Goal: Ask a question: Seek information or help from site administrators or community

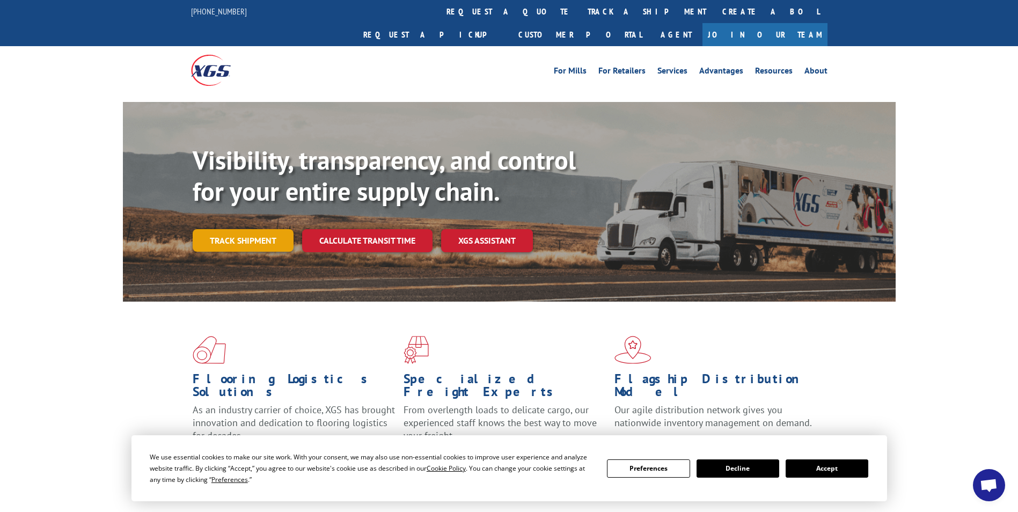
click at [235, 229] on link "Track shipment" at bounding box center [243, 240] width 101 height 23
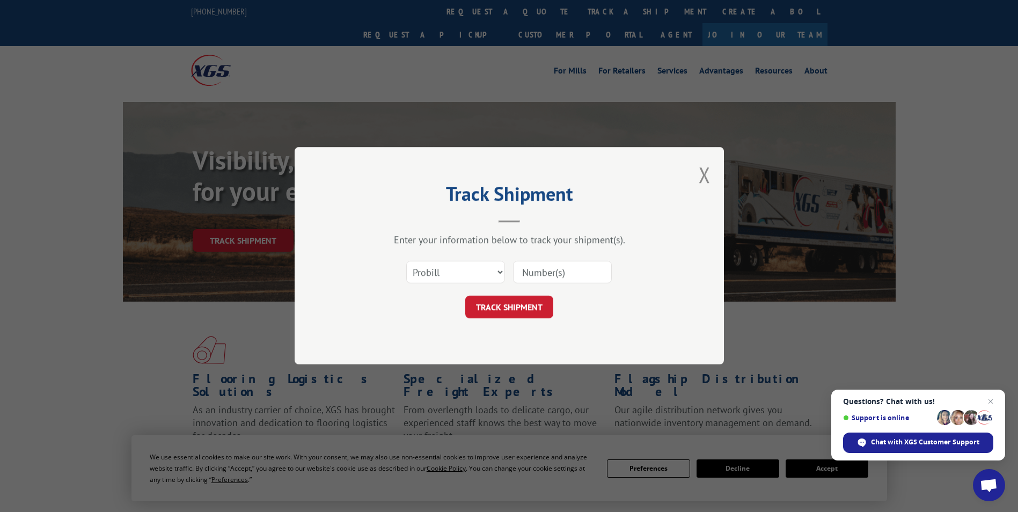
click at [543, 270] on input at bounding box center [562, 272] width 99 height 23
type input "362869"
click at [524, 303] on button "TRACK SHIPMENT" at bounding box center [509, 307] width 88 height 23
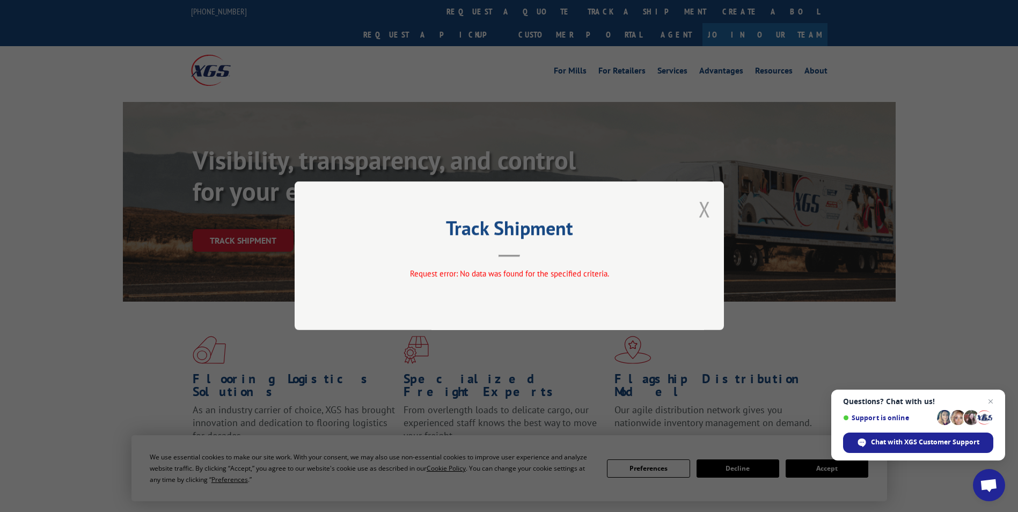
click at [705, 207] on button "Close modal" at bounding box center [705, 209] width 12 height 28
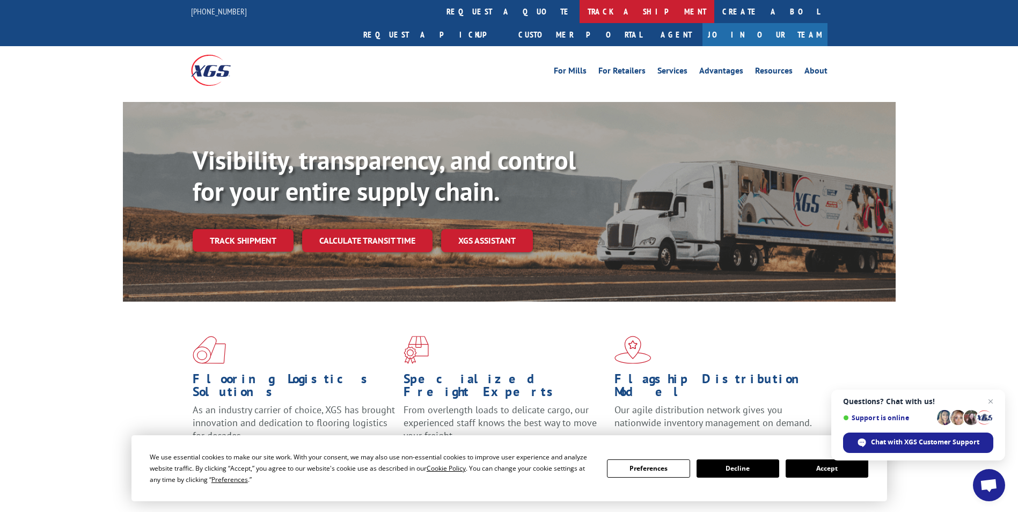
click at [580, 11] on link "track a shipment" at bounding box center [647, 11] width 135 height 23
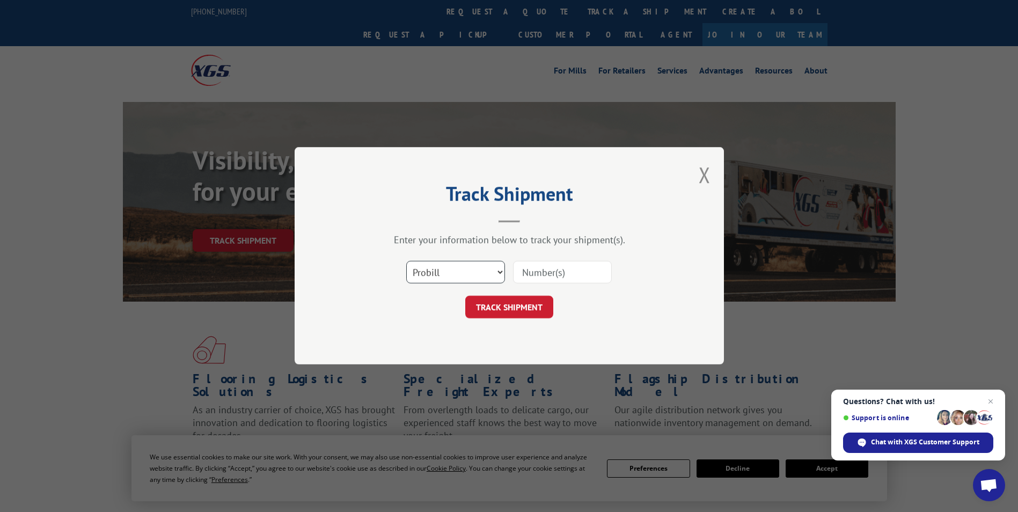
click at [503, 273] on select "Select category... Probill BOL PO" at bounding box center [455, 272] width 99 height 23
select select "bol"
click at [406, 261] on select "Select category... Probill BOL PO" at bounding box center [455, 272] width 99 height 23
click at [538, 272] on input at bounding box center [562, 272] width 99 height 23
type input "362869"
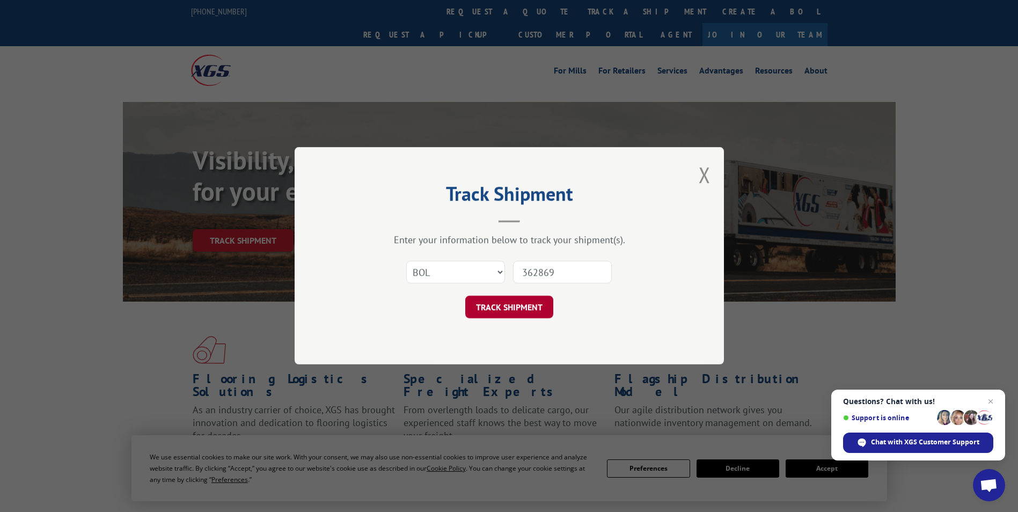
click at [514, 302] on button "TRACK SHIPMENT" at bounding box center [509, 307] width 88 height 23
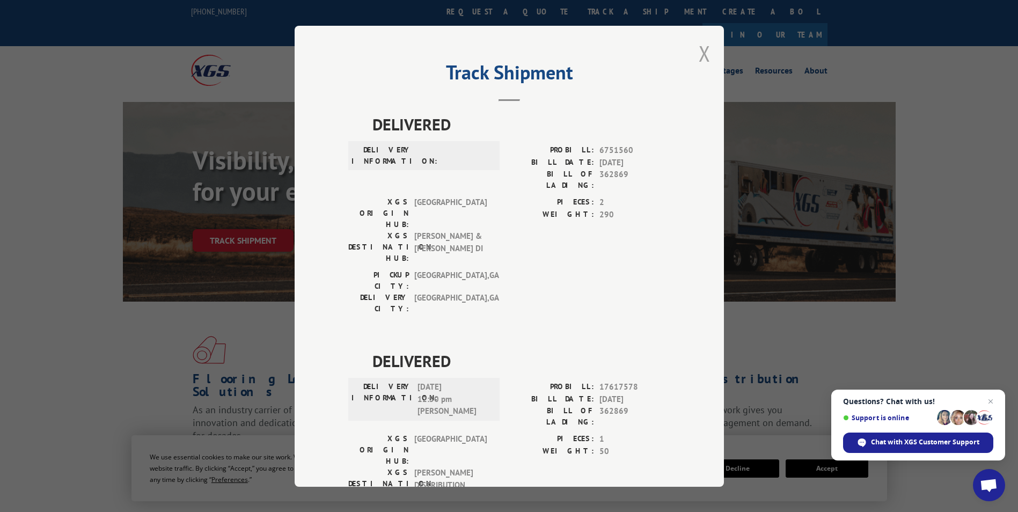
click at [702, 57] on button "Close modal" at bounding box center [705, 53] width 12 height 28
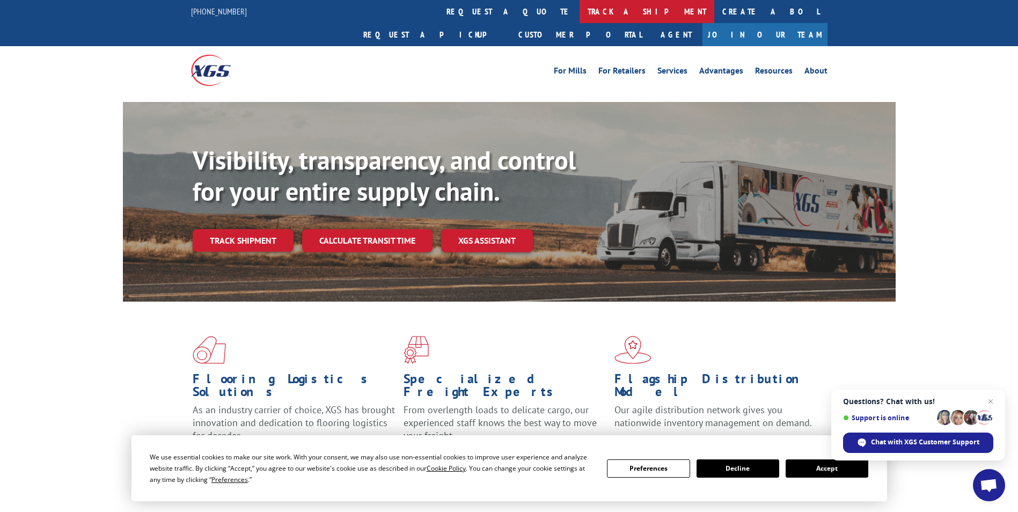
click at [580, 9] on link "track a shipment" at bounding box center [647, 11] width 135 height 23
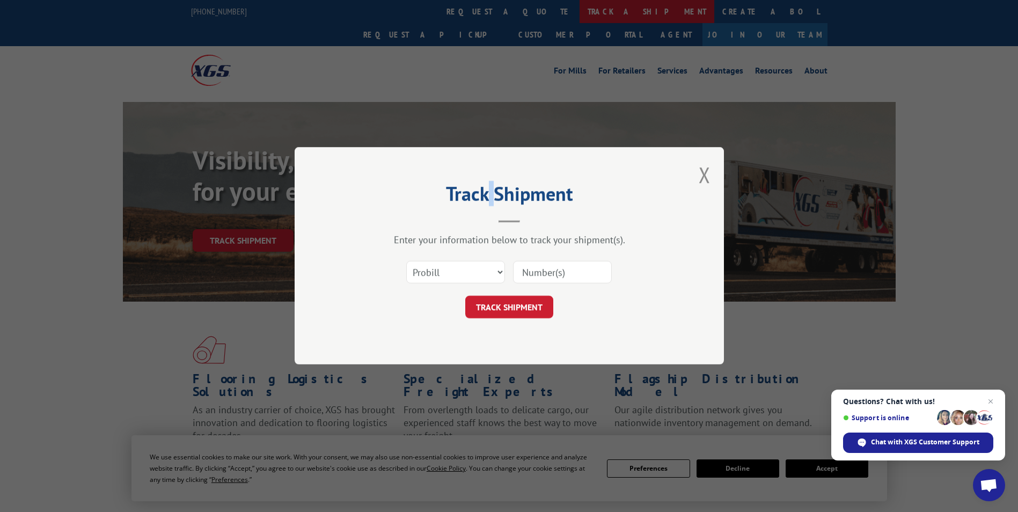
click at [484, 9] on div "Track Shipment Enter your information below to track your shipment(s). Select c…" at bounding box center [509, 256] width 1018 height 512
click at [540, 269] on input at bounding box center [562, 272] width 99 height 23
type input "362869"
click at [503, 305] on button "TRACK SHIPMENT" at bounding box center [509, 307] width 88 height 23
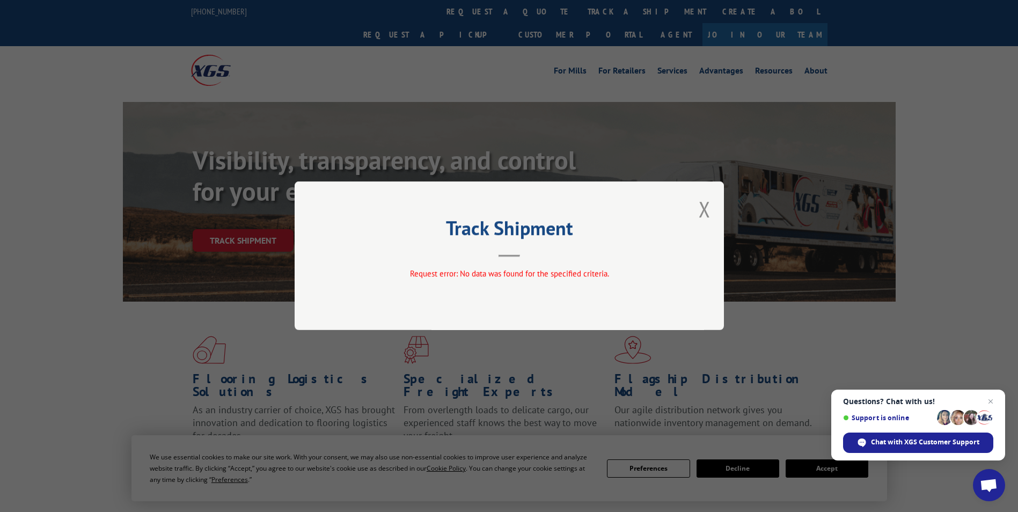
click at [712, 207] on div "Track Shipment Request error: No data was found for the specified criteria." at bounding box center [509, 255] width 429 height 149
click at [704, 207] on button "Close modal" at bounding box center [705, 209] width 12 height 28
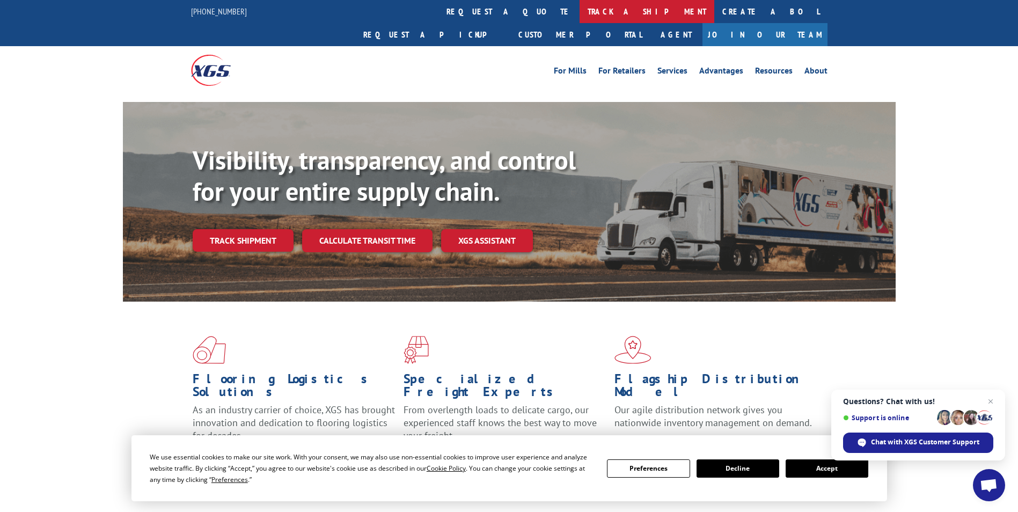
click at [580, 10] on link "track a shipment" at bounding box center [647, 11] width 135 height 23
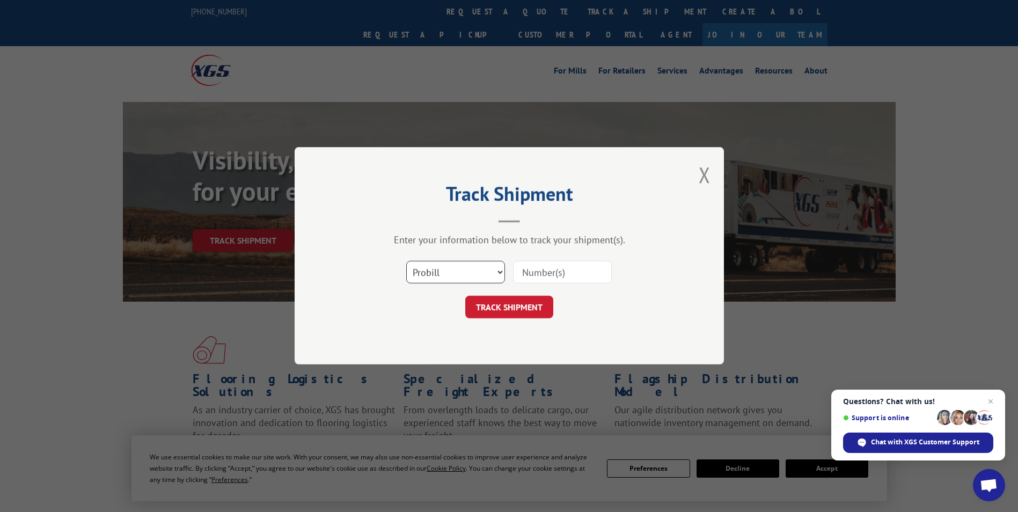
click at [499, 270] on select "Select category... Probill BOL PO" at bounding box center [455, 272] width 99 height 23
select select "bol"
click at [406, 261] on select "Select category... Probill BOL PO" at bounding box center [455, 272] width 99 height 23
click at [531, 268] on input at bounding box center [562, 272] width 99 height 23
type input "362869"
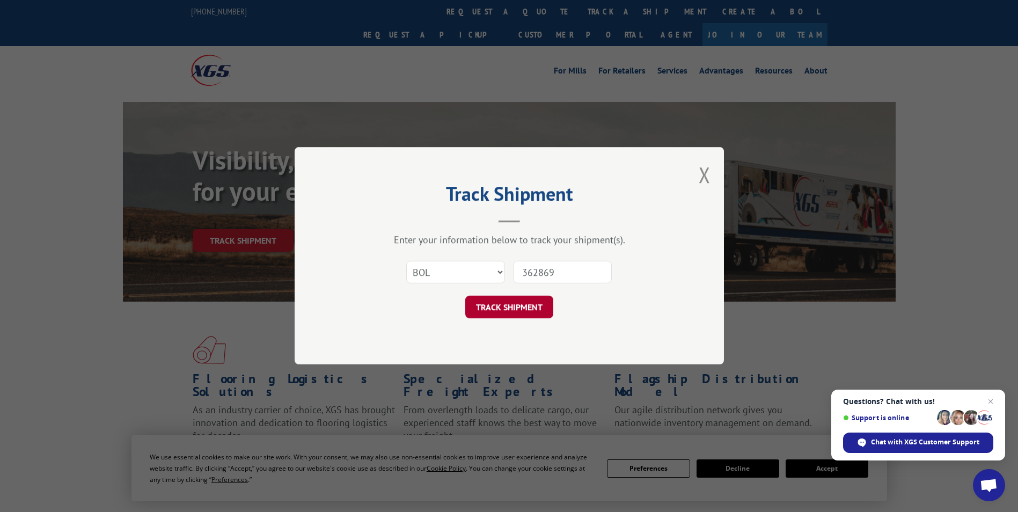
click at [520, 310] on button "TRACK SHIPMENT" at bounding box center [509, 307] width 88 height 23
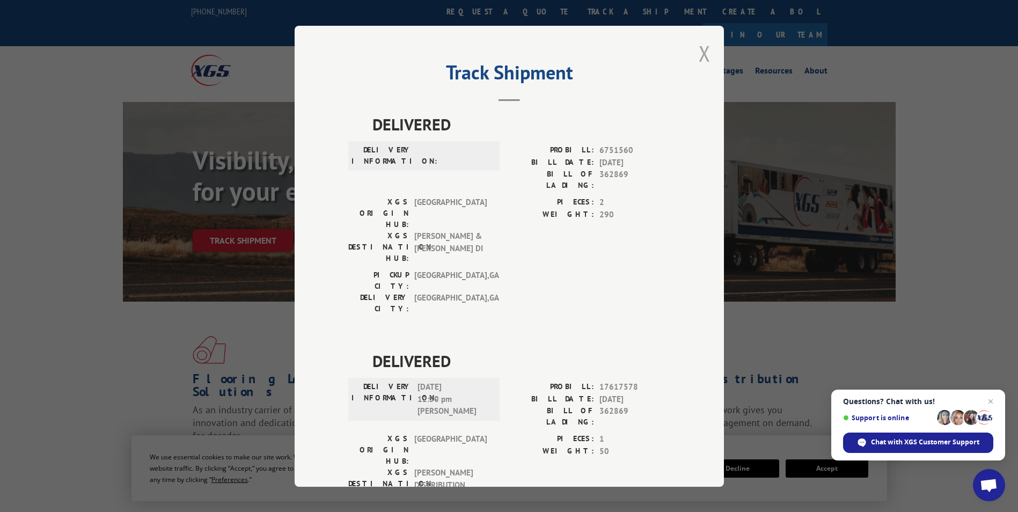
click at [701, 55] on button "Close modal" at bounding box center [705, 53] width 12 height 28
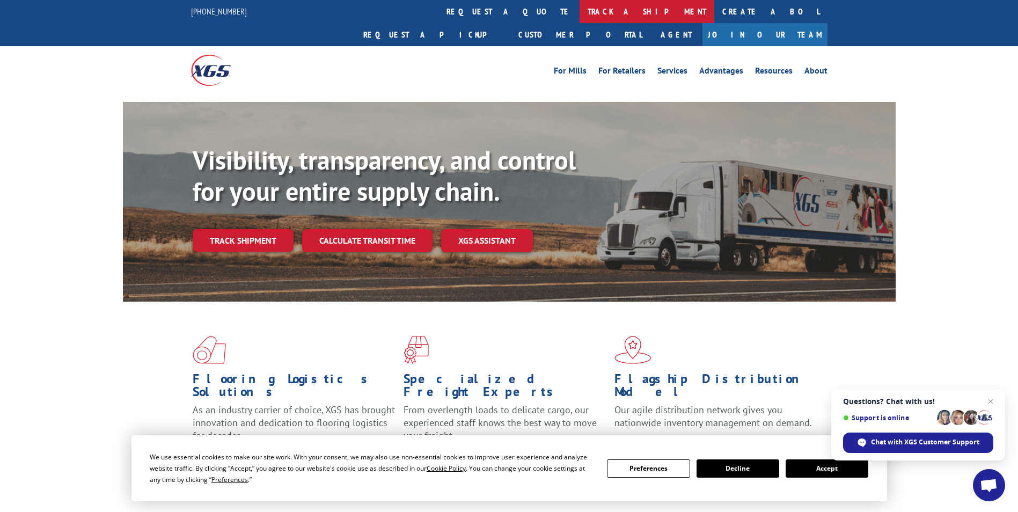
click at [580, 6] on link "track a shipment" at bounding box center [647, 11] width 135 height 23
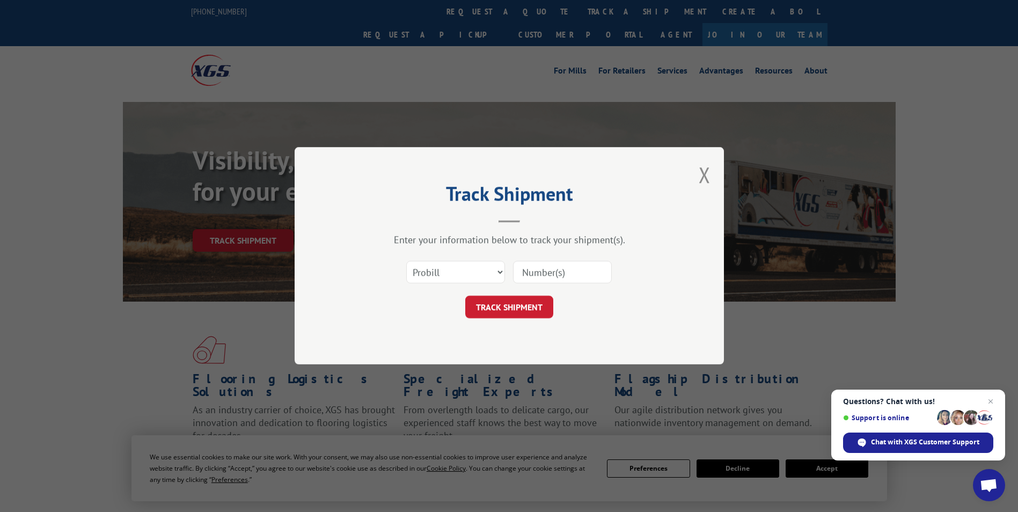
click at [537, 271] on input at bounding box center [562, 272] width 99 height 23
type input "176175578"
click at [517, 309] on button "TRACK SHIPMENT" at bounding box center [509, 307] width 88 height 23
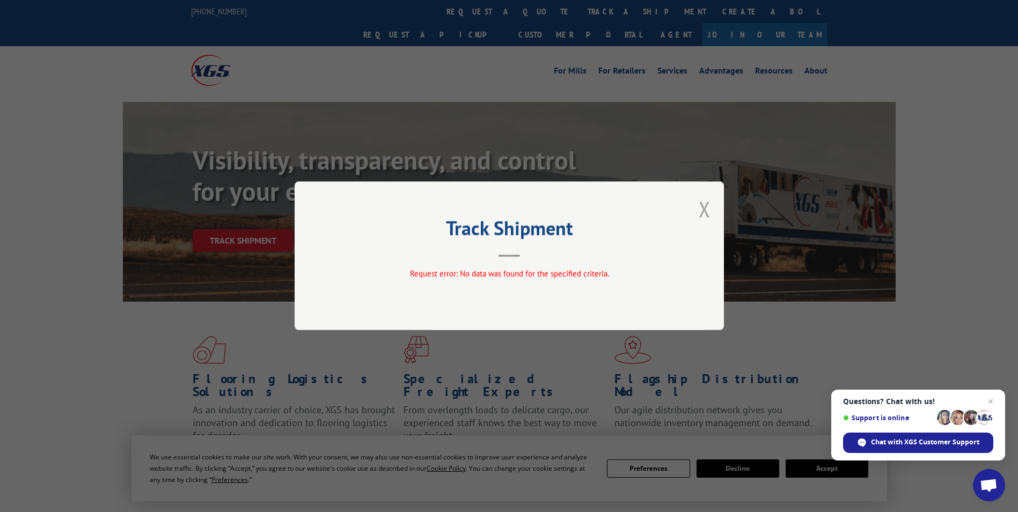
click at [706, 202] on button "Close modal" at bounding box center [705, 209] width 12 height 28
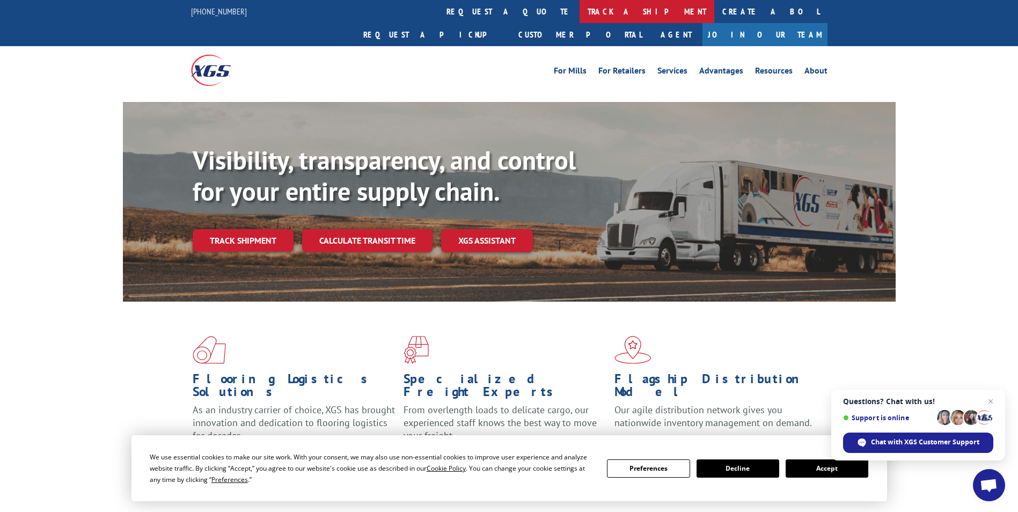
click at [580, 11] on link "track a shipment" at bounding box center [647, 11] width 135 height 23
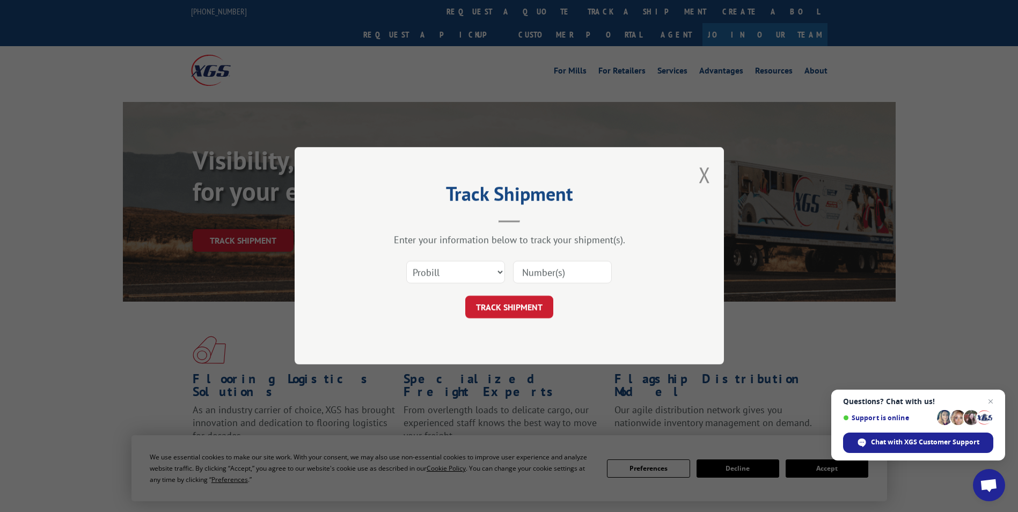
click at [534, 274] on input at bounding box center [562, 272] width 99 height 23
type input "6751560"
click at [516, 306] on button "TRACK SHIPMENT" at bounding box center [509, 307] width 88 height 23
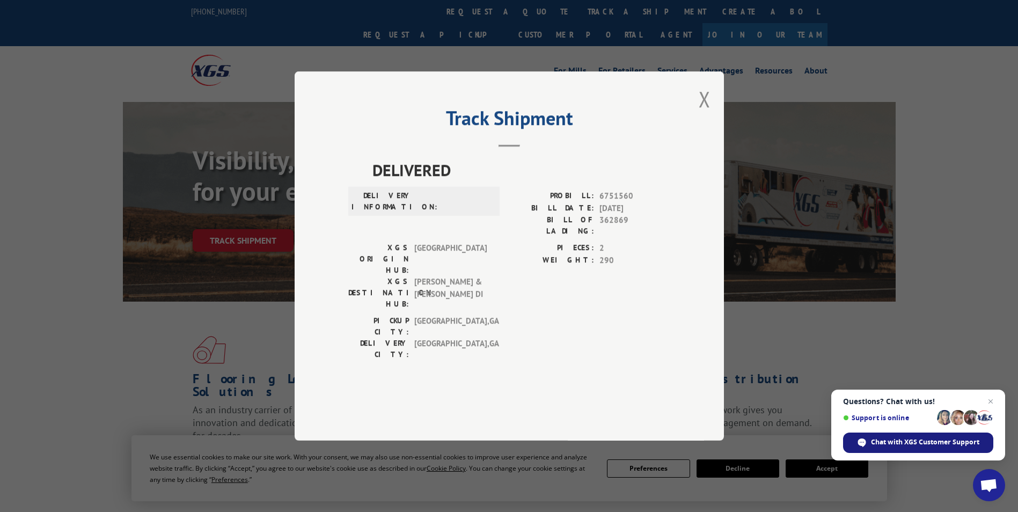
click at [941, 440] on span "Chat with XGS Customer Support" at bounding box center [925, 442] width 108 height 10
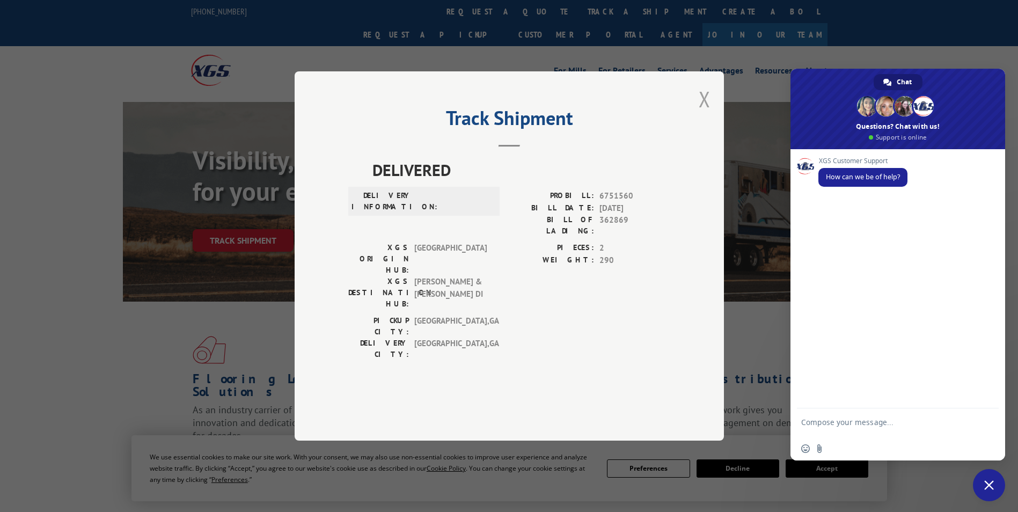
click at [702, 113] on button "Close modal" at bounding box center [705, 99] width 12 height 28
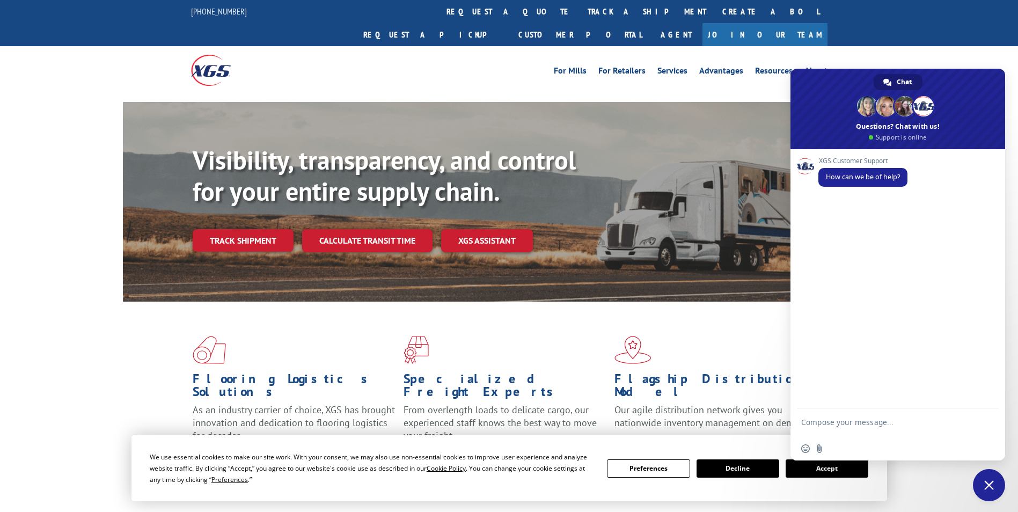
click at [856, 422] on textarea "Compose your message..." at bounding box center [886, 427] width 170 height 19
type textarea "Hello can you tell me where this delivery is?"
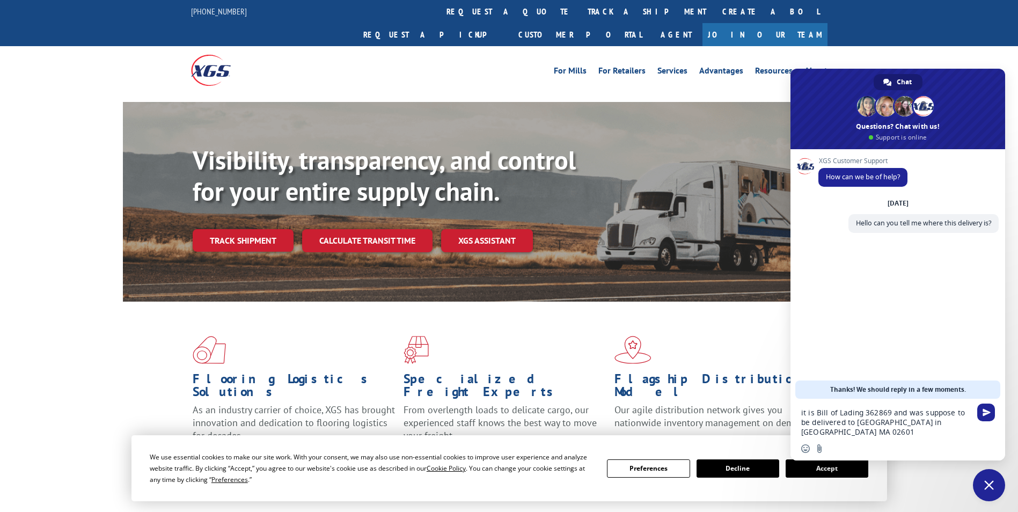
click at [882, 420] on textarea "it is Bill of Lading 362869 and was suppose to be delivered to [GEOGRAPHIC_DATA…" at bounding box center [886, 422] width 170 height 29
type textarea "it is Bill of Lading 362869 and was suppose to be delivered to Sun Island Deliv…"
click at [990, 413] on span "Send" at bounding box center [987, 412] width 8 height 8
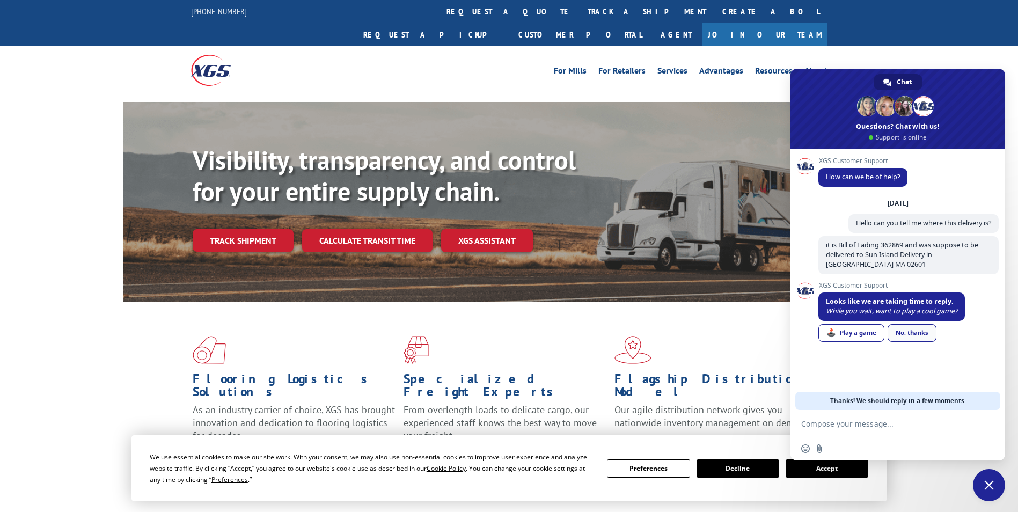
click at [912, 331] on div "No, thanks" at bounding box center [912, 333] width 49 height 18
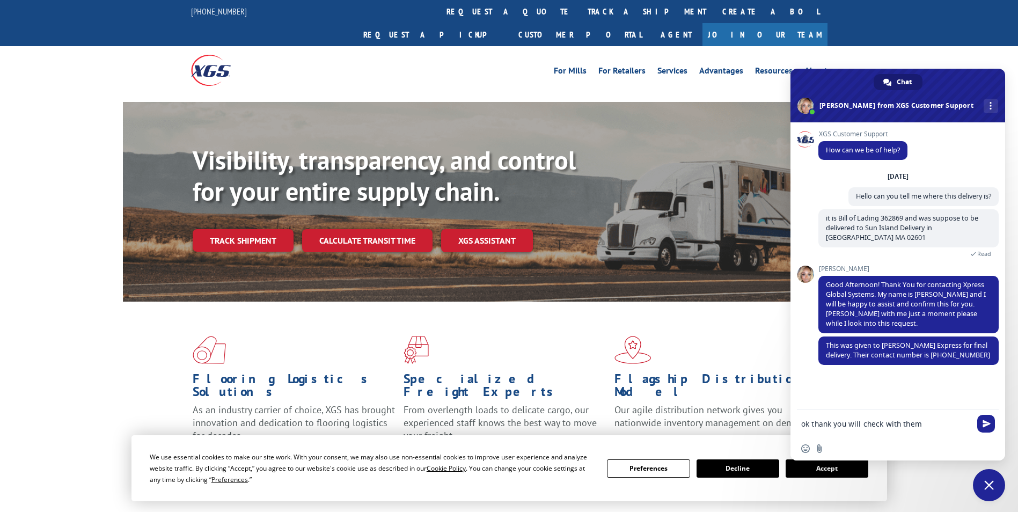
type textarea "ok thank you will check with them'"
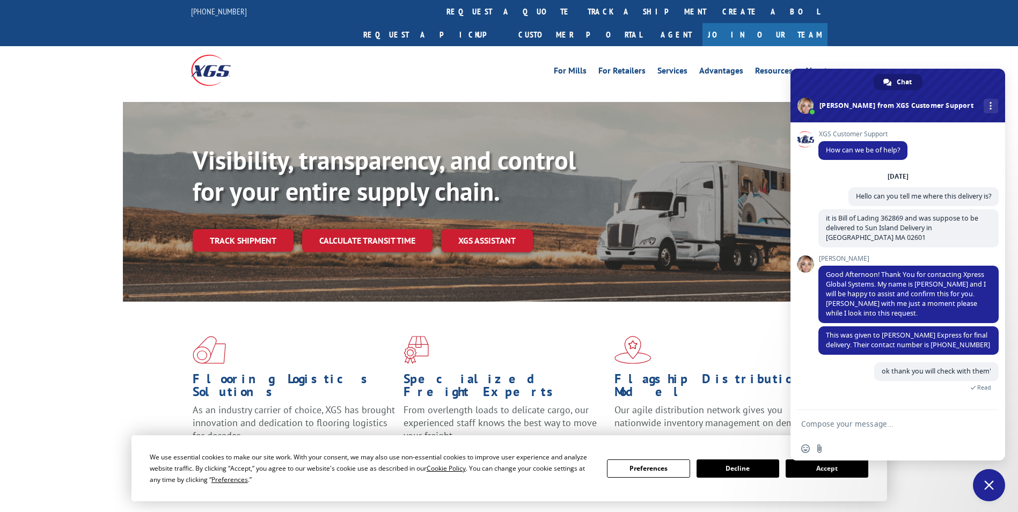
click at [449, 62] on div "For [PERSON_NAME] For Retailers Services Advantages Resources About For [PERSON…" at bounding box center [589, 70] width 478 height 16
